Goal: Information Seeking & Learning: Check status

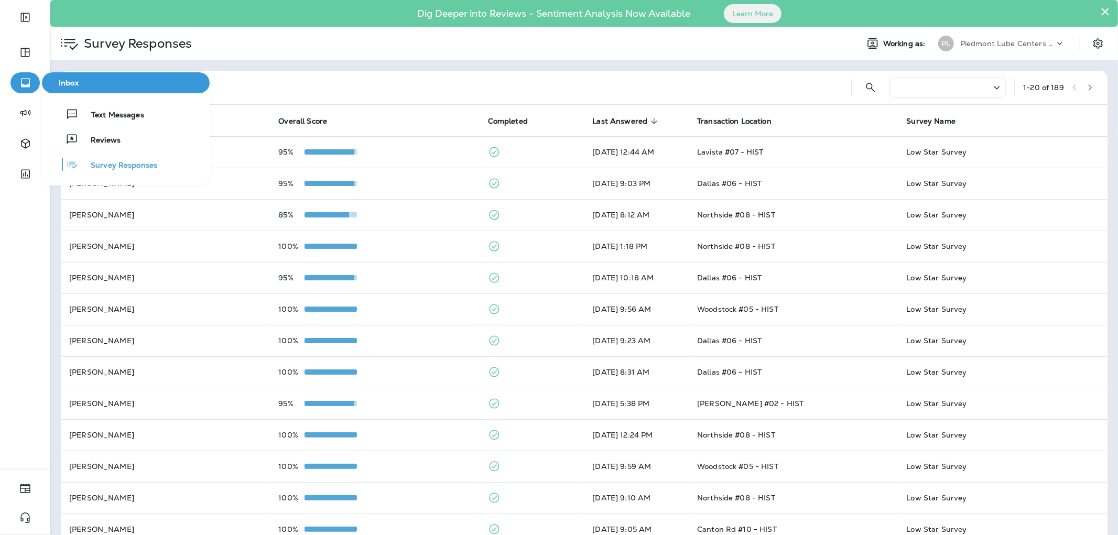
click at [90, 103] on div "Text Messages Reviews Survey Responses" at bounding box center [126, 139] width 168 height 92
click at [91, 108] on div "Text Messages" at bounding box center [95, 114] width 98 height 13
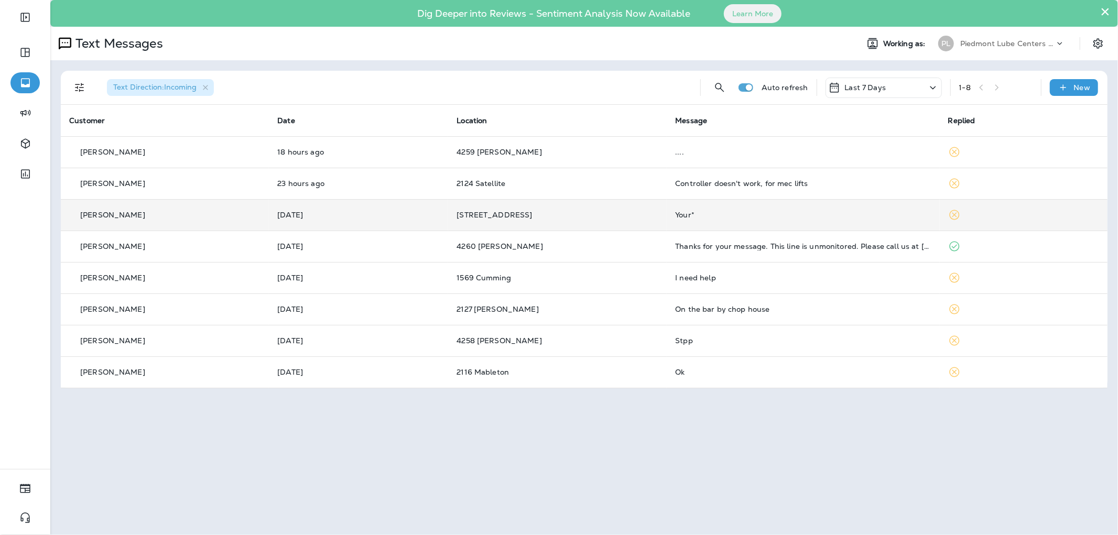
click at [570, 216] on p "[STREET_ADDRESS]" at bounding box center [557, 215] width 202 height 8
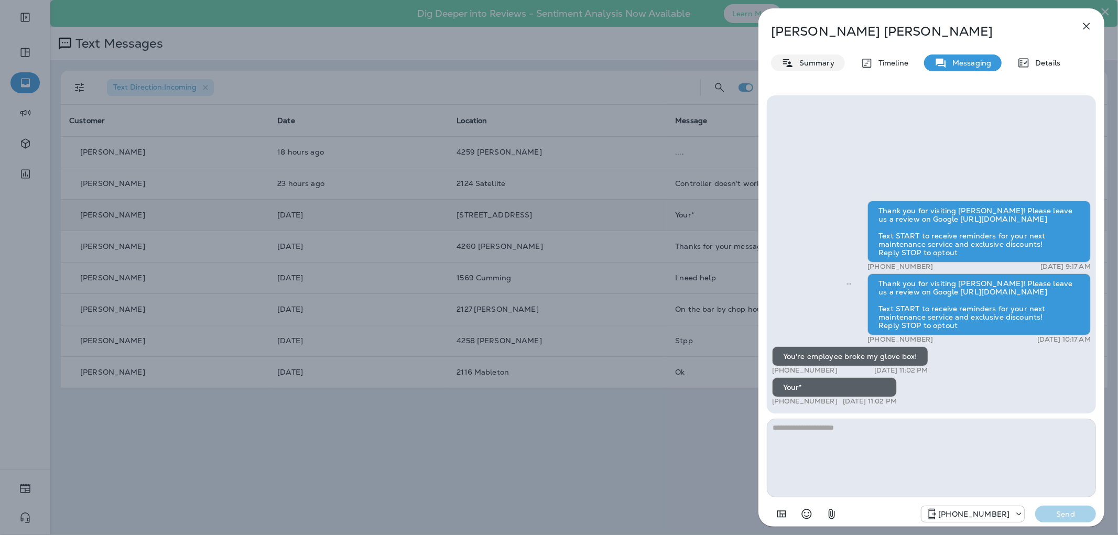
click at [790, 62] on icon at bounding box center [787, 63] width 9 height 8
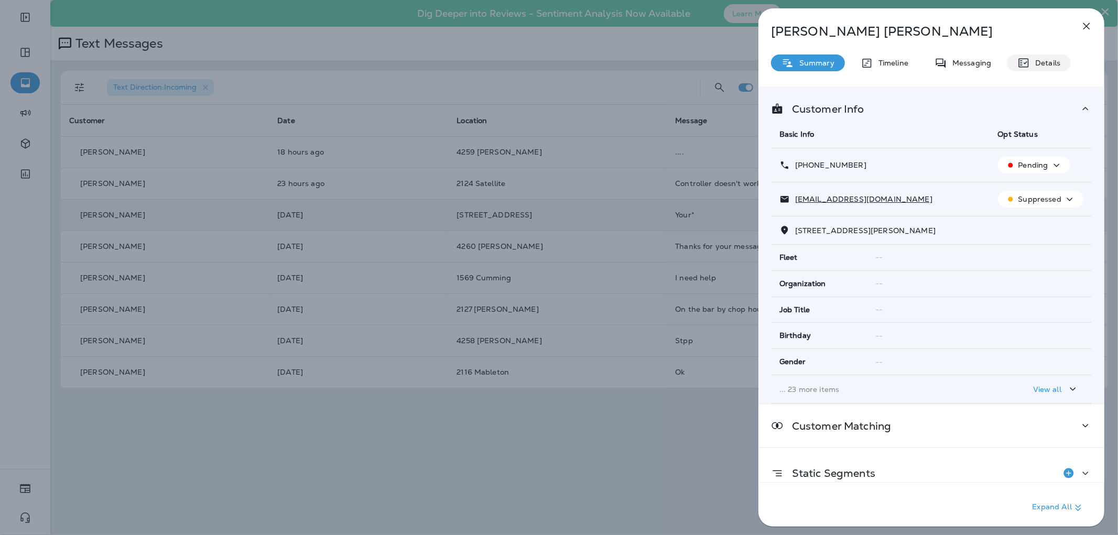
click at [1036, 64] on p "Details" at bounding box center [1045, 63] width 30 height 8
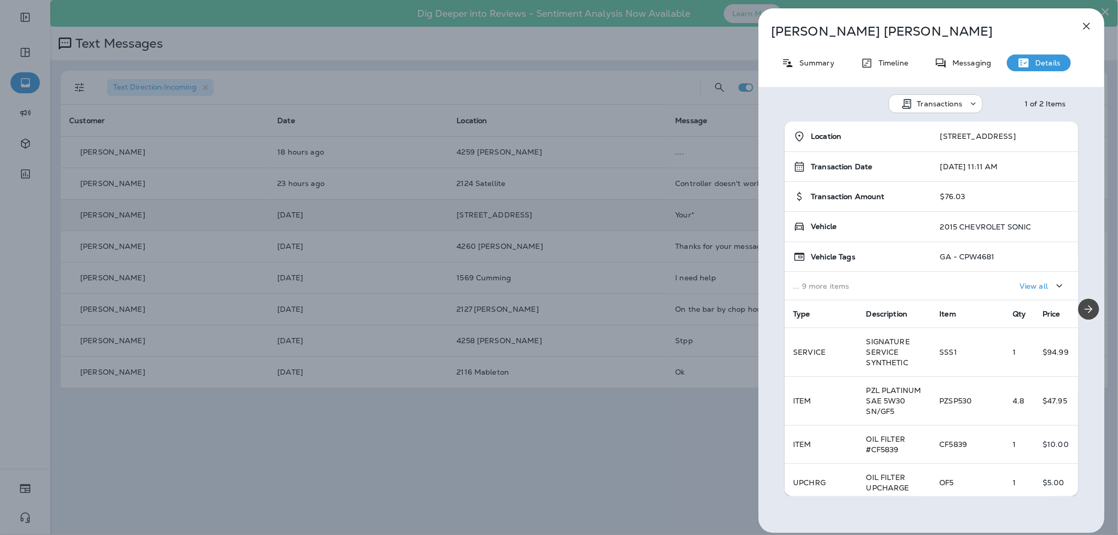
click at [177, 437] on div "[PERSON_NAME] Summary Timeline Messaging Details Transactions 1 of 2 Items Loca…" at bounding box center [559, 267] width 1118 height 535
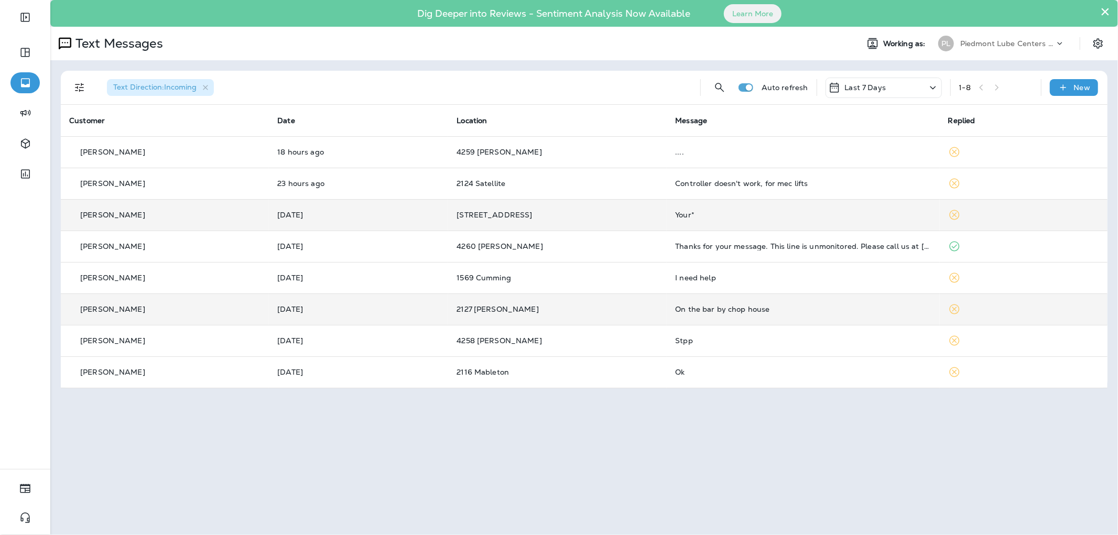
click at [760, 320] on td "On the bar by chop house" at bounding box center [803, 308] width 272 height 31
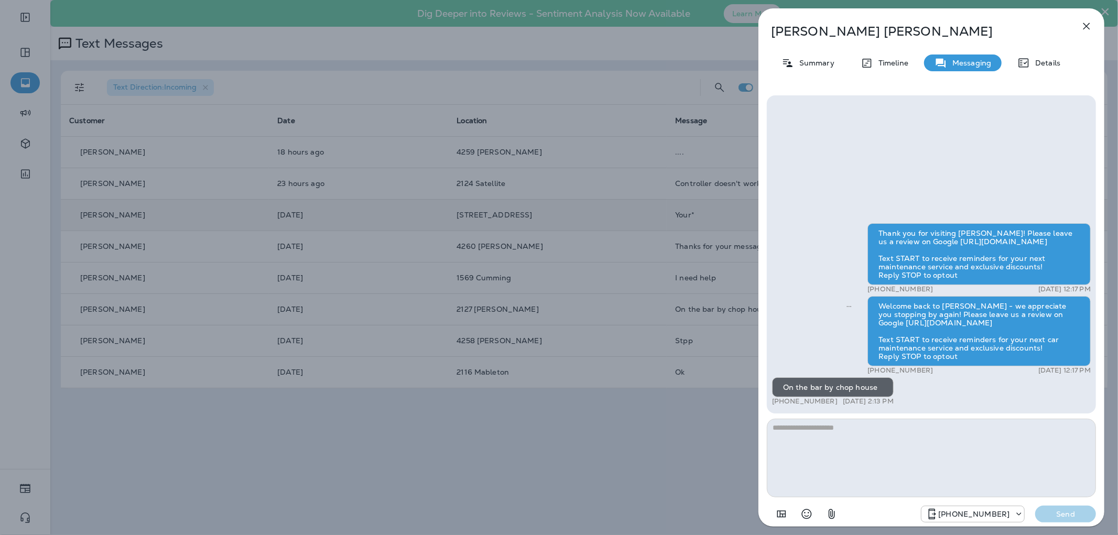
click at [657, 311] on div "[PERSON_NAME] Summary Timeline Messaging Details Thank you for visiting [PERSON…" at bounding box center [559, 267] width 1118 height 535
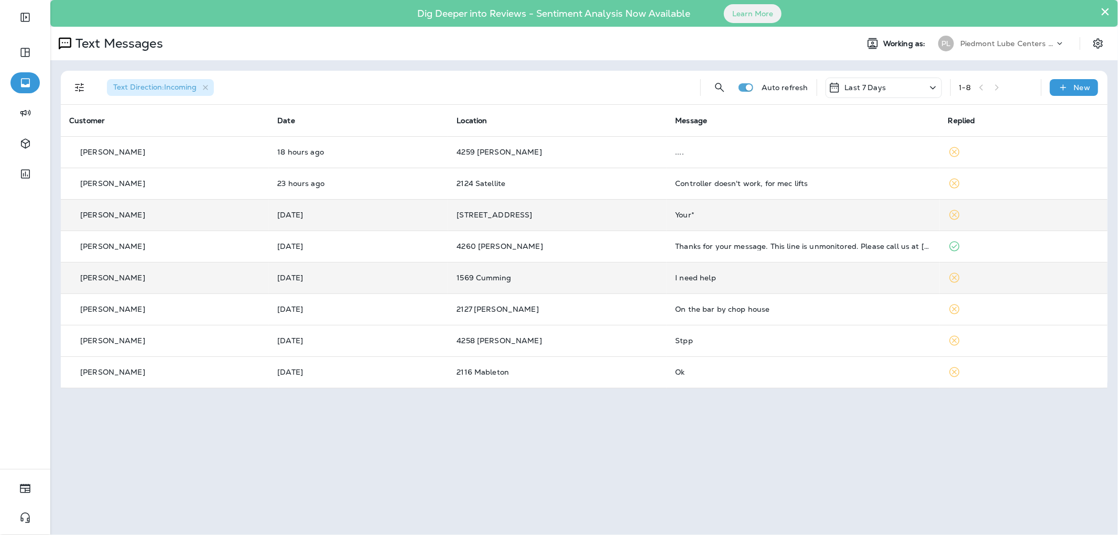
click at [702, 271] on td "I need help" at bounding box center [803, 277] width 272 height 31
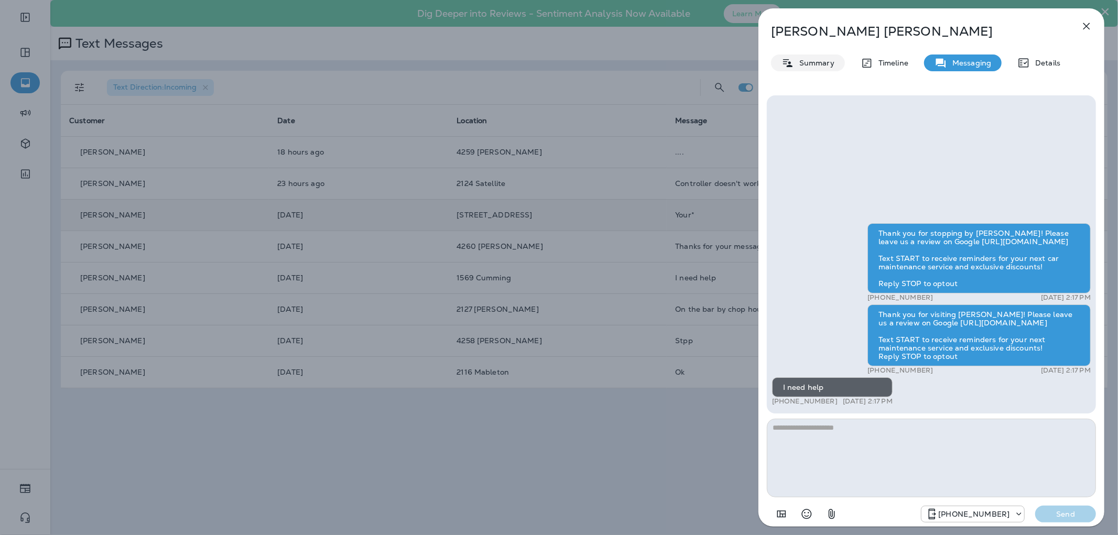
click at [818, 61] on p "Summary" at bounding box center [814, 63] width 40 height 8
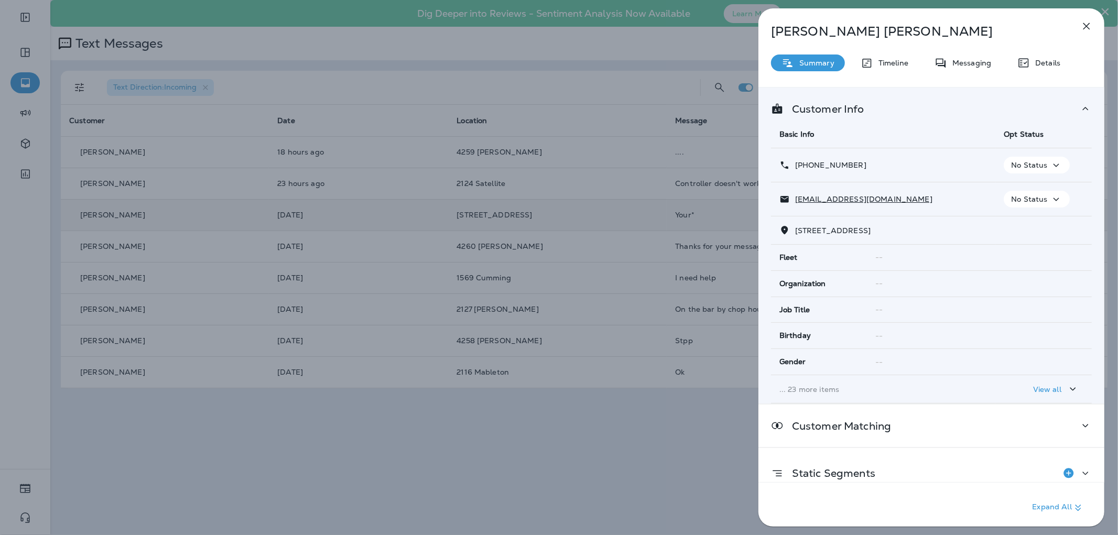
click at [1039, 74] on div "[PERSON_NAME] Summary Timeline Messaging Details Customer Info Basic Info Opt S…" at bounding box center [931, 270] width 346 height 525
click at [1049, 63] on p "Details" at bounding box center [1045, 63] width 30 height 8
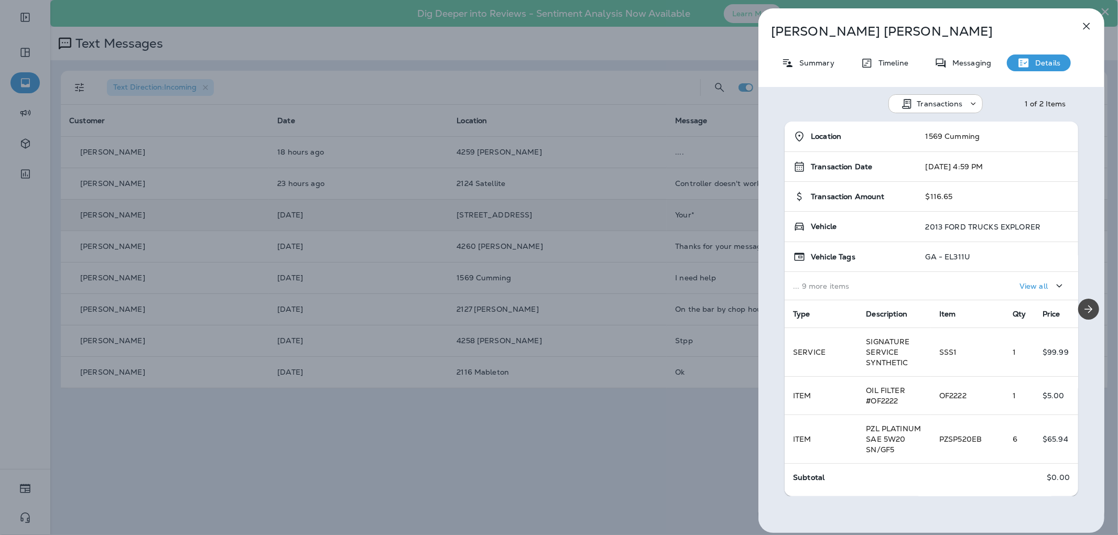
click at [678, 106] on div "[PERSON_NAME] Summary Timeline Messaging Details Transactions 1 of 2 Items Loca…" at bounding box center [559, 267] width 1118 height 535
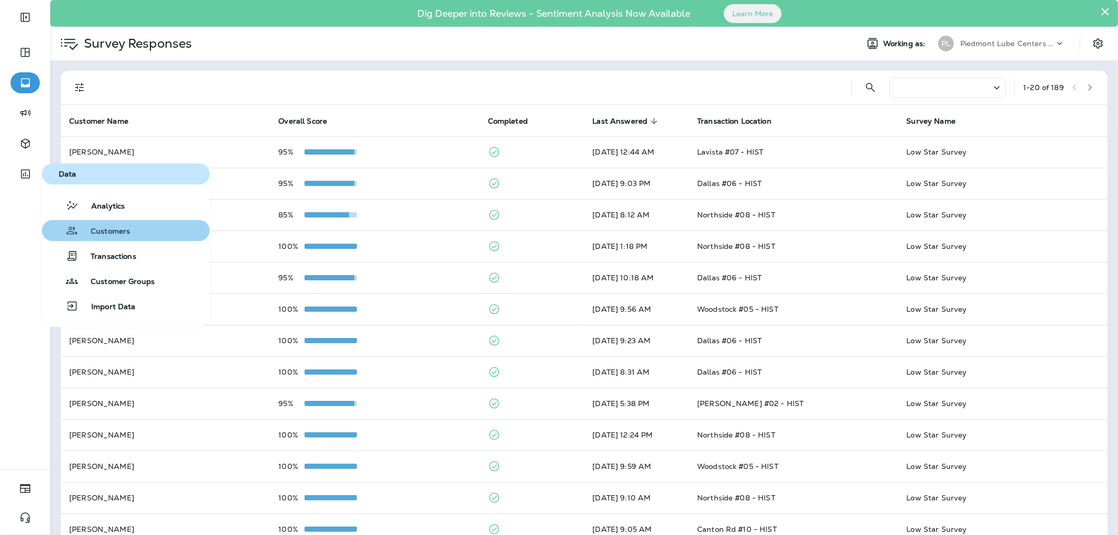
click at [107, 228] on span "Customers" at bounding box center [104, 232] width 52 height 10
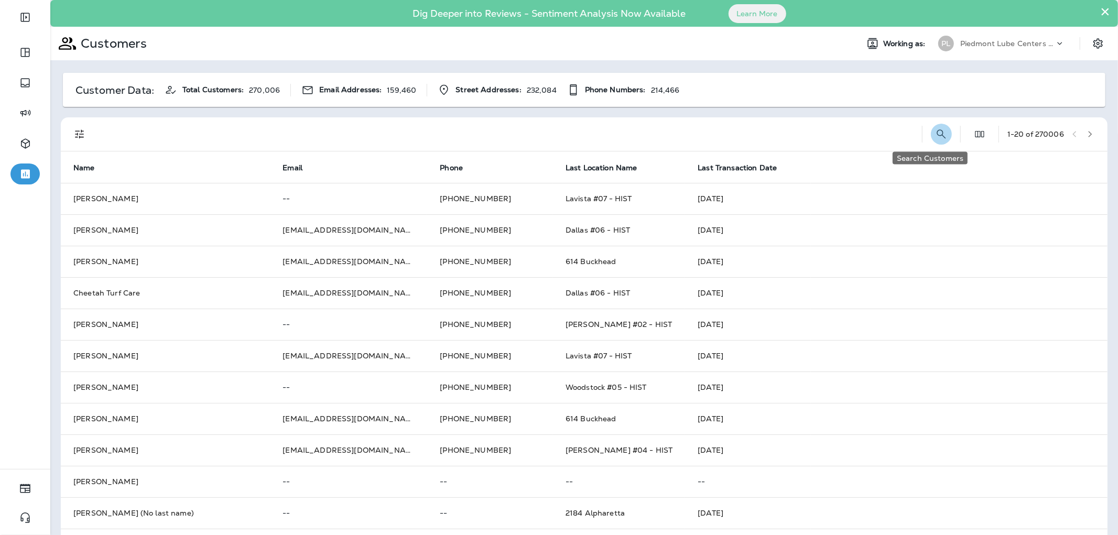
click at [936, 137] on icon "Search Customers" at bounding box center [940, 133] width 9 height 9
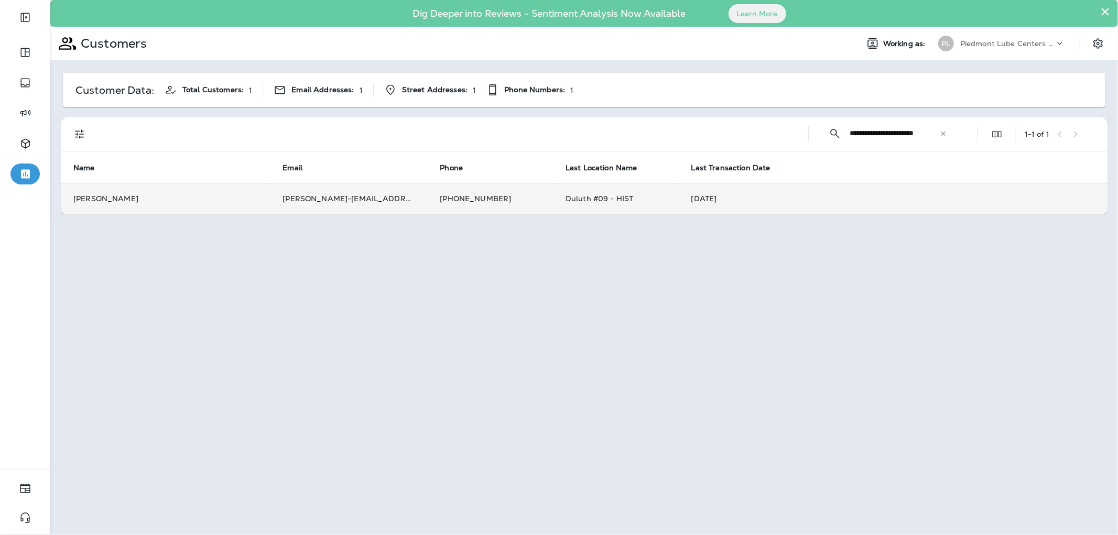
type input "**********"
click at [447, 187] on td "+1 (770) 576-5715" at bounding box center [490, 198] width 126 height 31
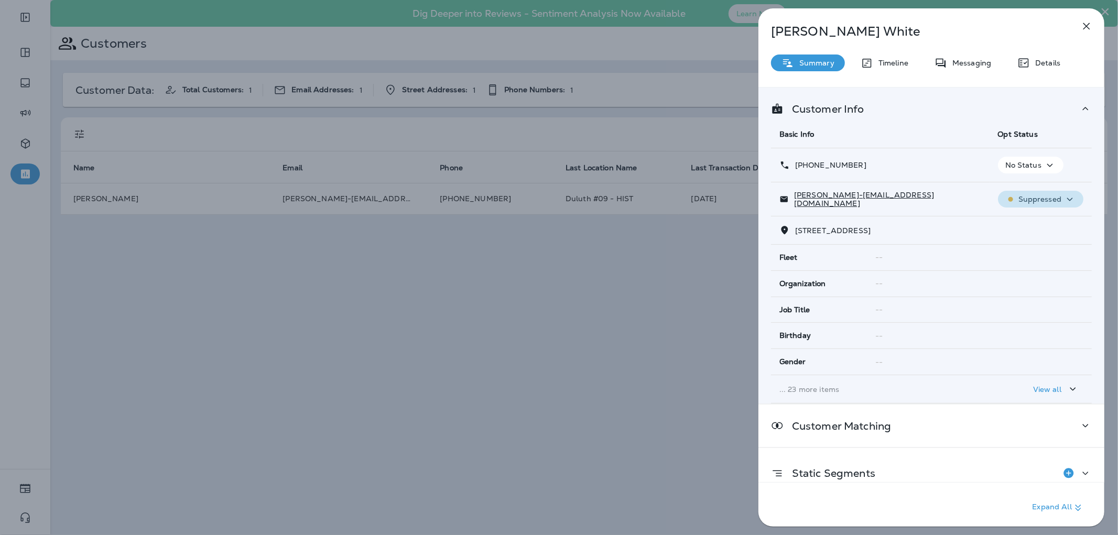
click at [1041, 198] on p "Suppressed" at bounding box center [1039, 199] width 43 height 8
click at [342, 212] on div "James White Summary Timeline Messaging Details Customer Info Basic Info Opt Sta…" at bounding box center [559, 267] width 1118 height 535
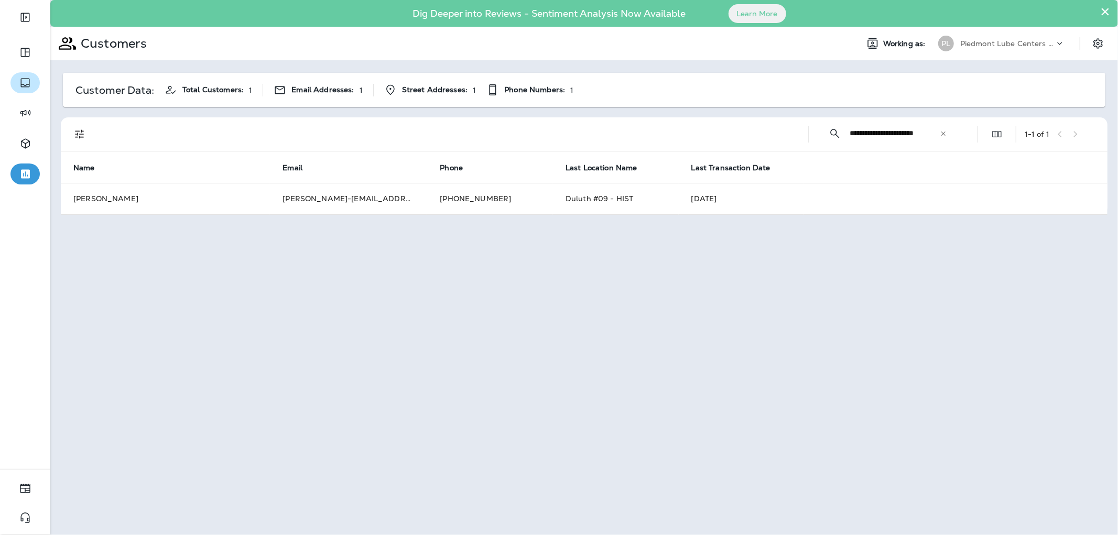
click at [22, 82] on icon "button" at bounding box center [25, 83] width 13 height 13
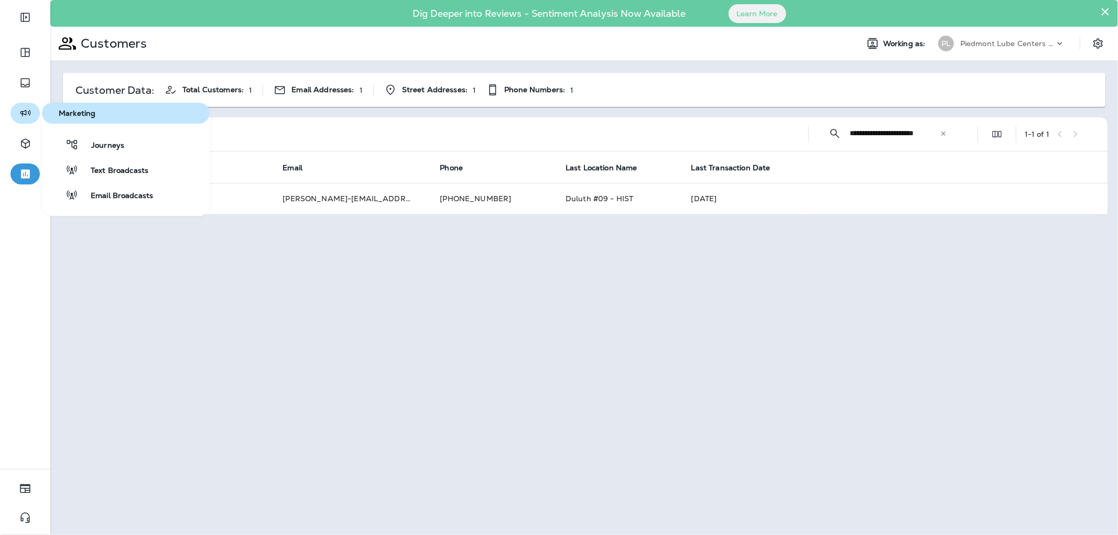
click at [23, 117] on icon "button" at bounding box center [25, 113] width 13 height 13
click at [133, 199] on span "Email Broadcasts" at bounding box center [115, 196] width 75 height 10
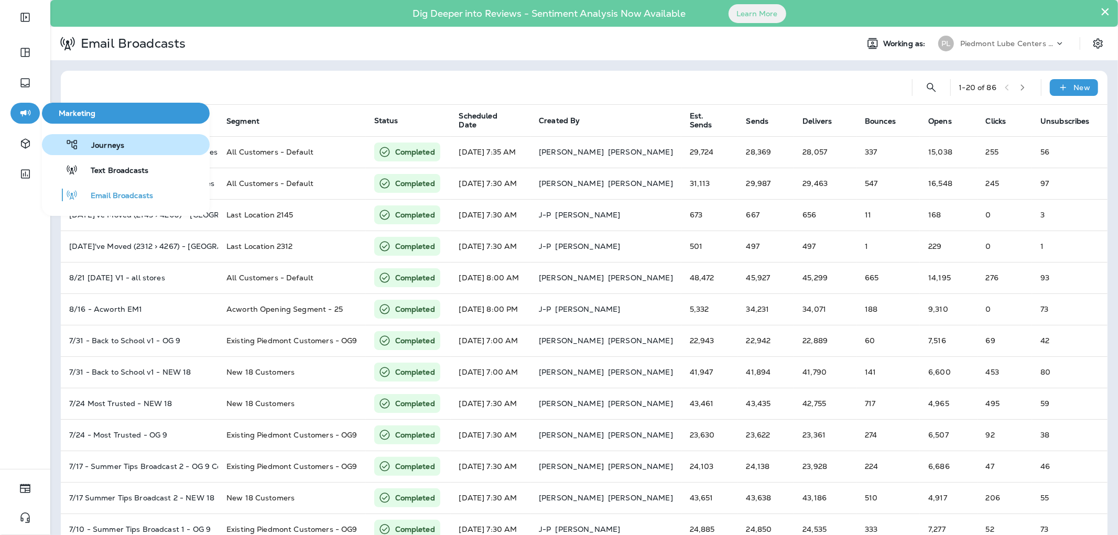
click at [116, 143] on span "Journeys" at bounding box center [102, 146] width 46 height 10
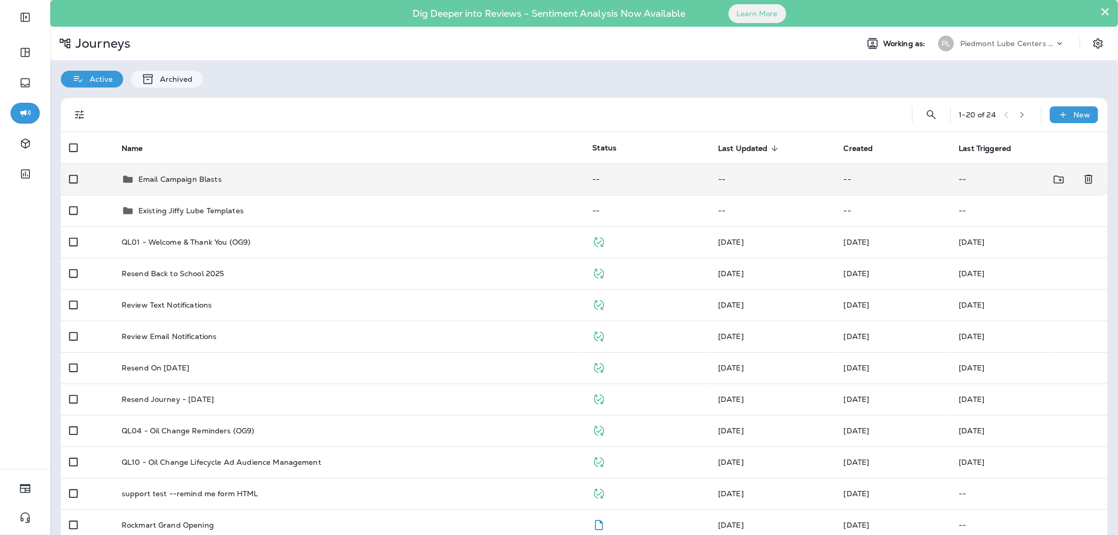
click at [195, 182] on p "Email Campaign Blasts" at bounding box center [179, 179] width 83 height 8
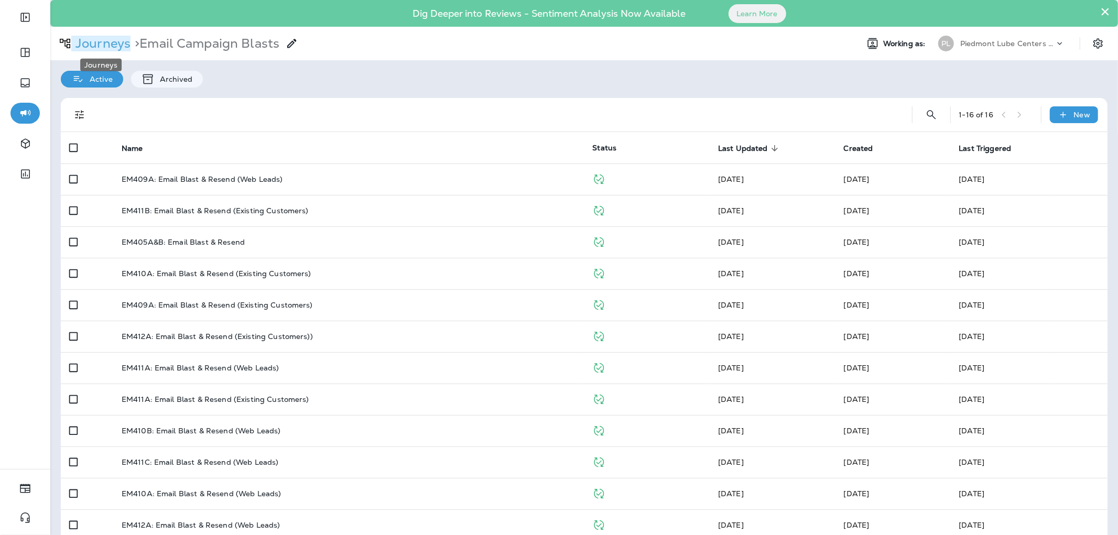
click at [117, 43] on p "Journeys" at bounding box center [100, 44] width 59 height 16
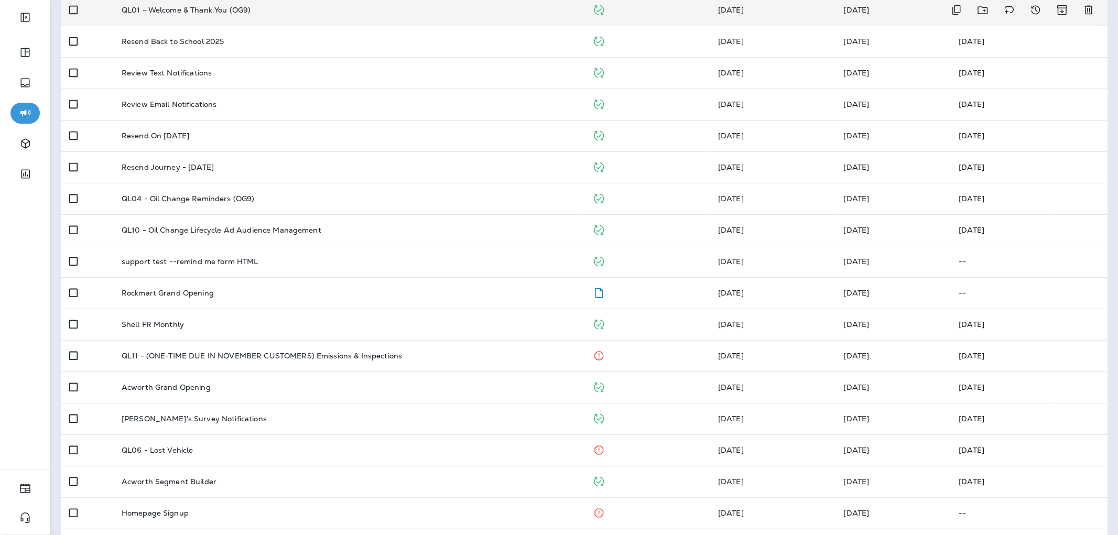
scroll to position [233, 0]
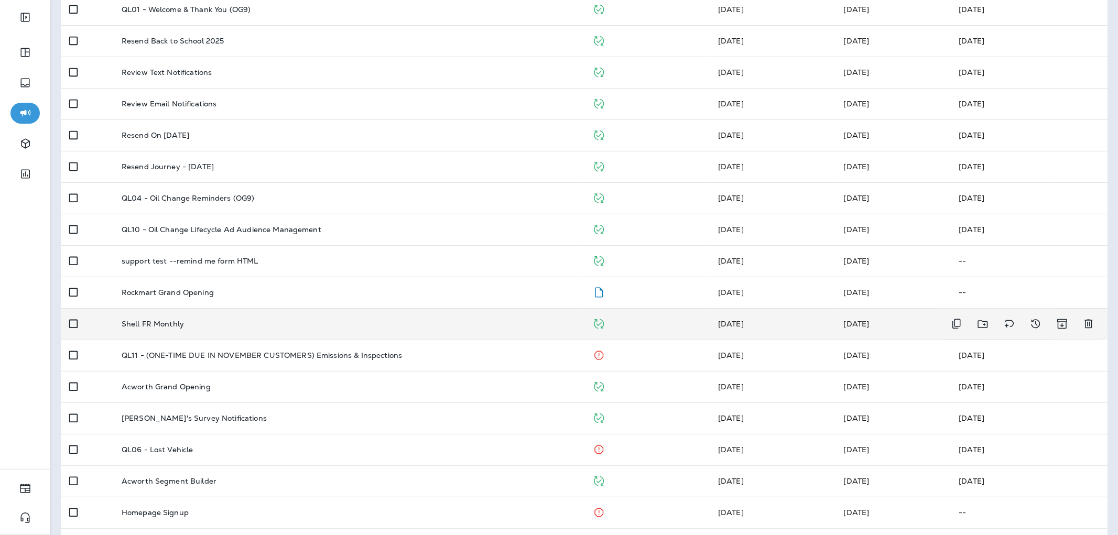
click at [224, 321] on div "Shell FR Monthly" at bounding box center [349, 324] width 454 height 8
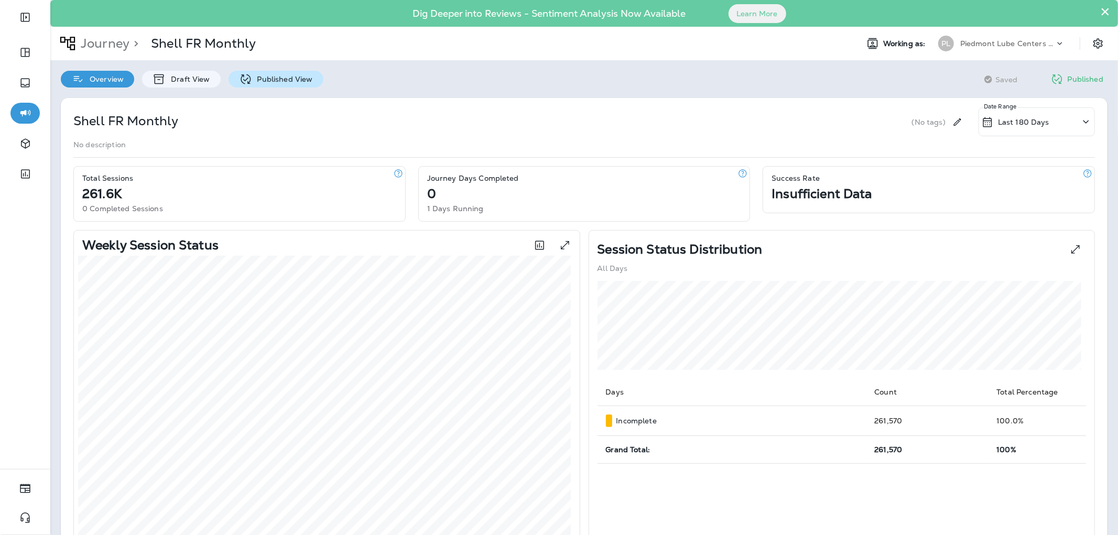
click at [310, 79] on div "Published View" at bounding box center [275, 79] width 95 height 17
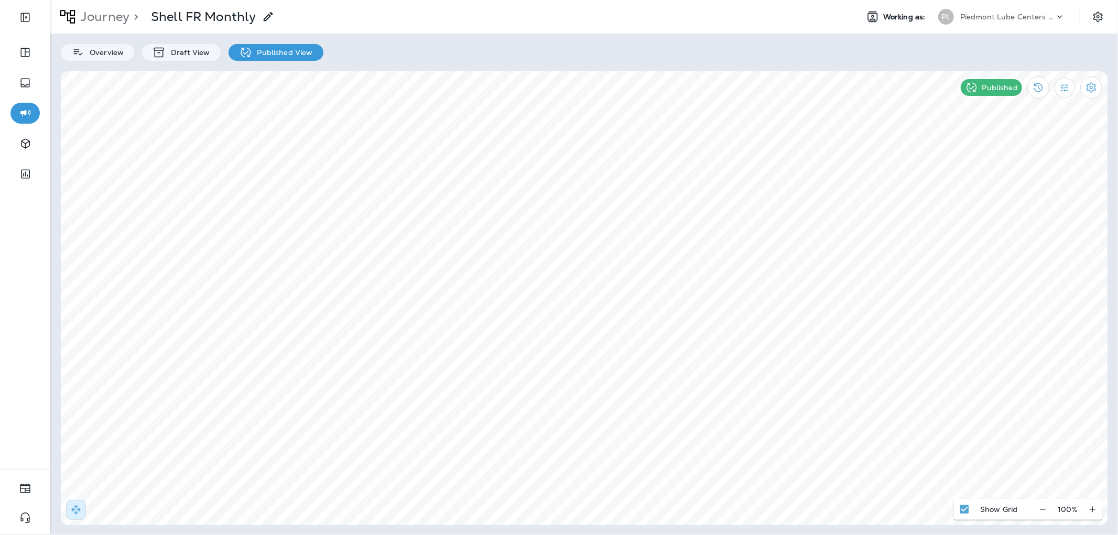
select select "*"
click at [472, 313] on span "Settings" at bounding box center [479, 315] width 28 height 7
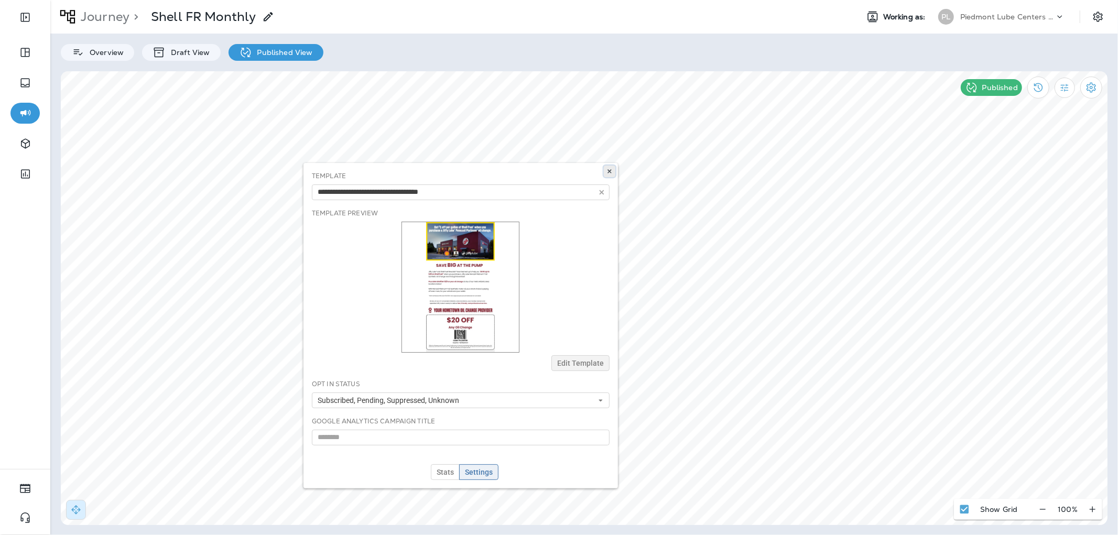
click at [607, 173] on icon at bounding box center [609, 171] width 6 height 6
